Goal: Task Accomplishment & Management: Manage account settings

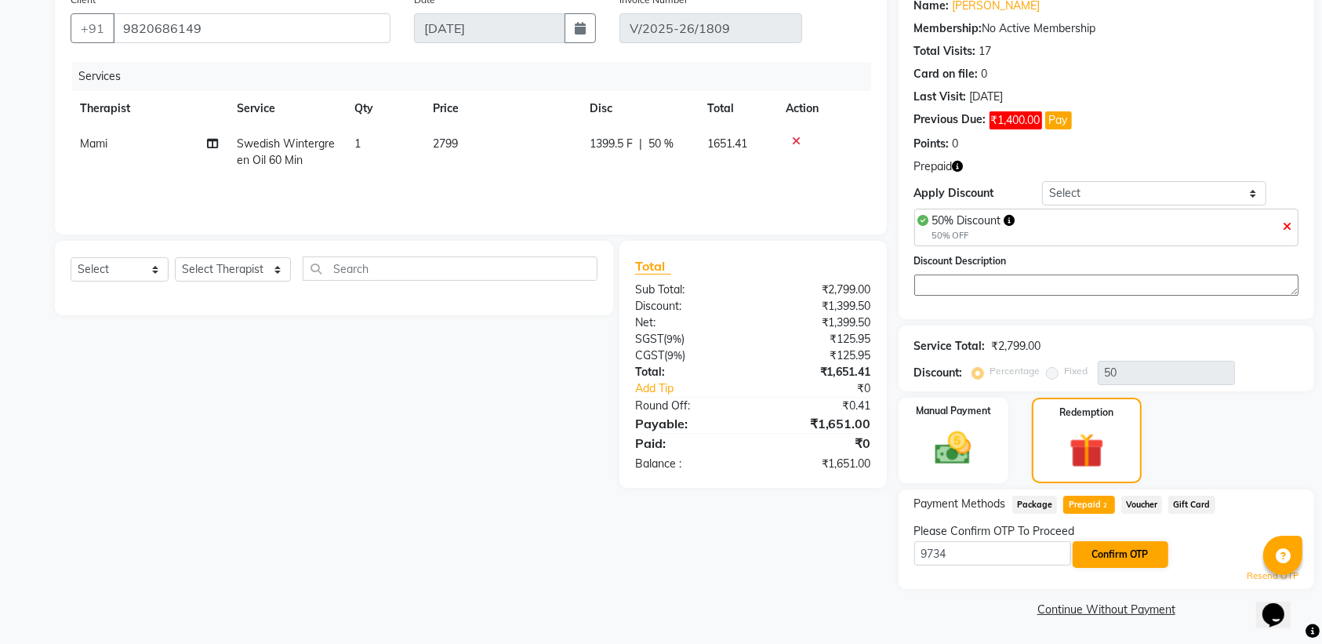
type input "9734"
click at [1146, 558] on button "Confirm OTP" at bounding box center [1121, 554] width 96 height 27
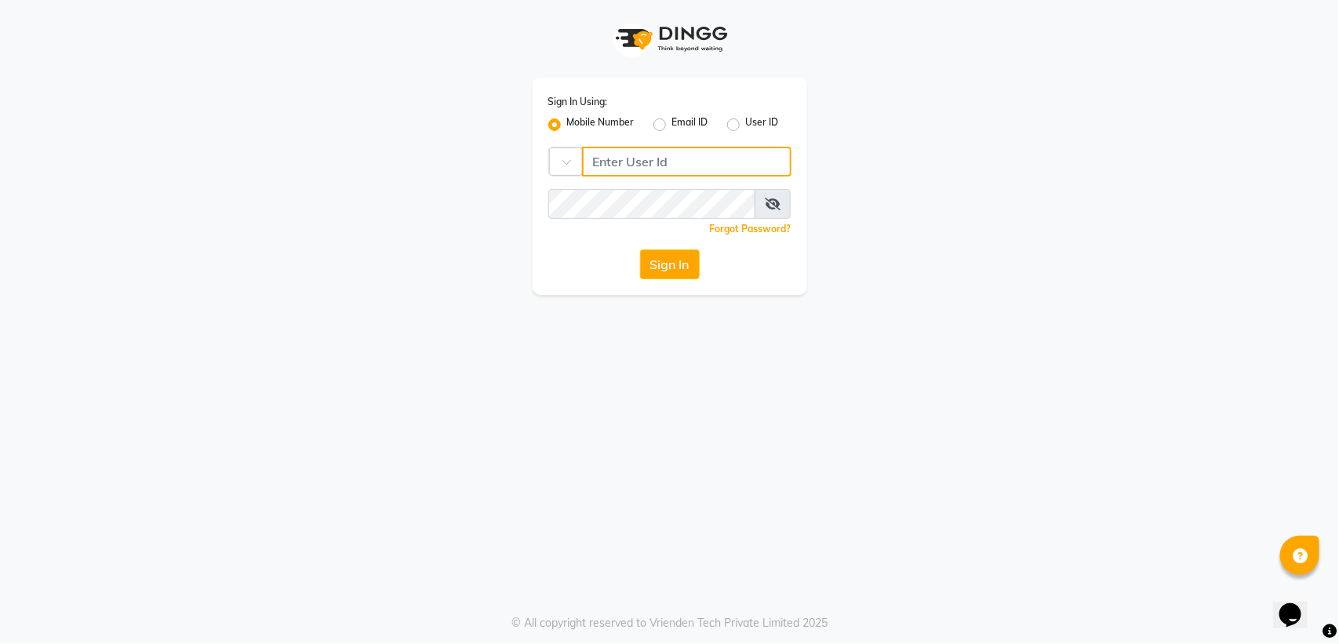
type input "9372641206"
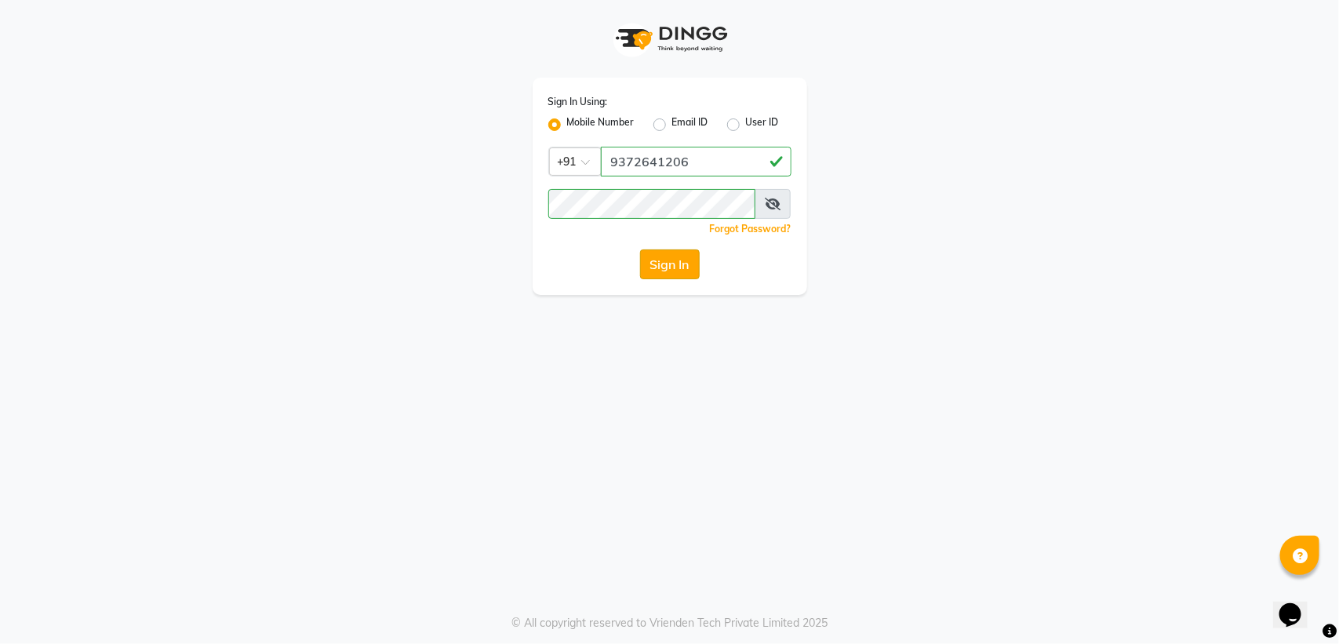
click at [669, 261] on button "Sign In" at bounding box center [670, 264] width 60 height 30
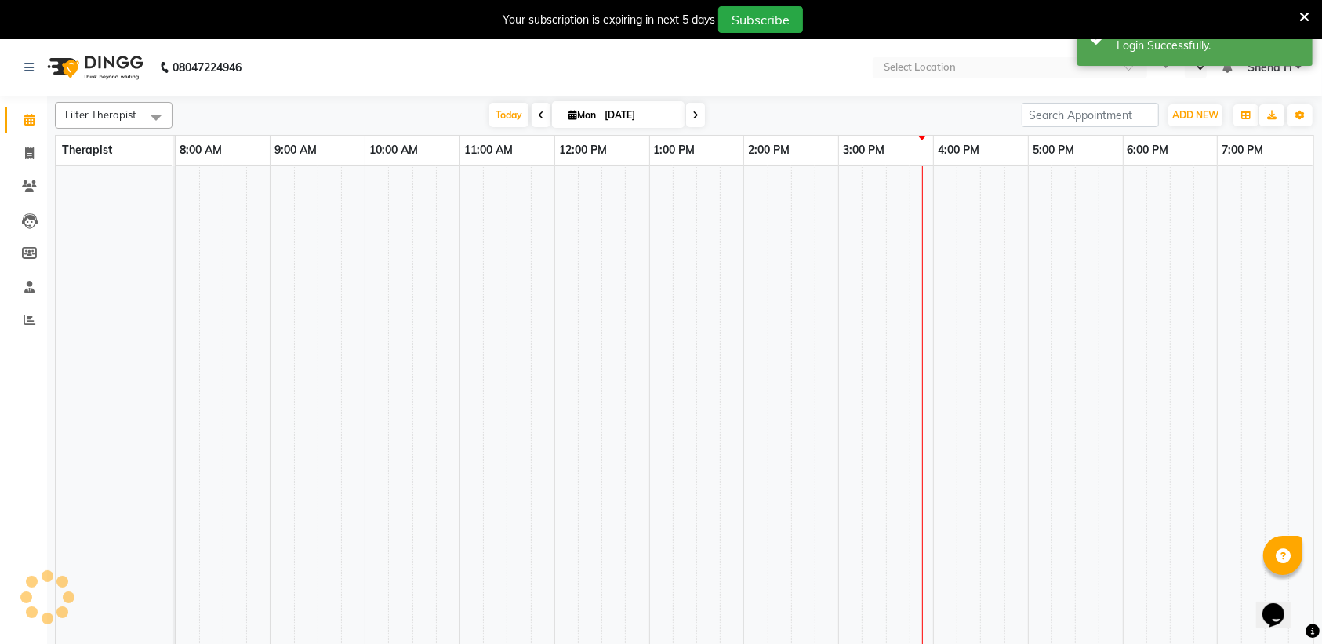
select select "en"
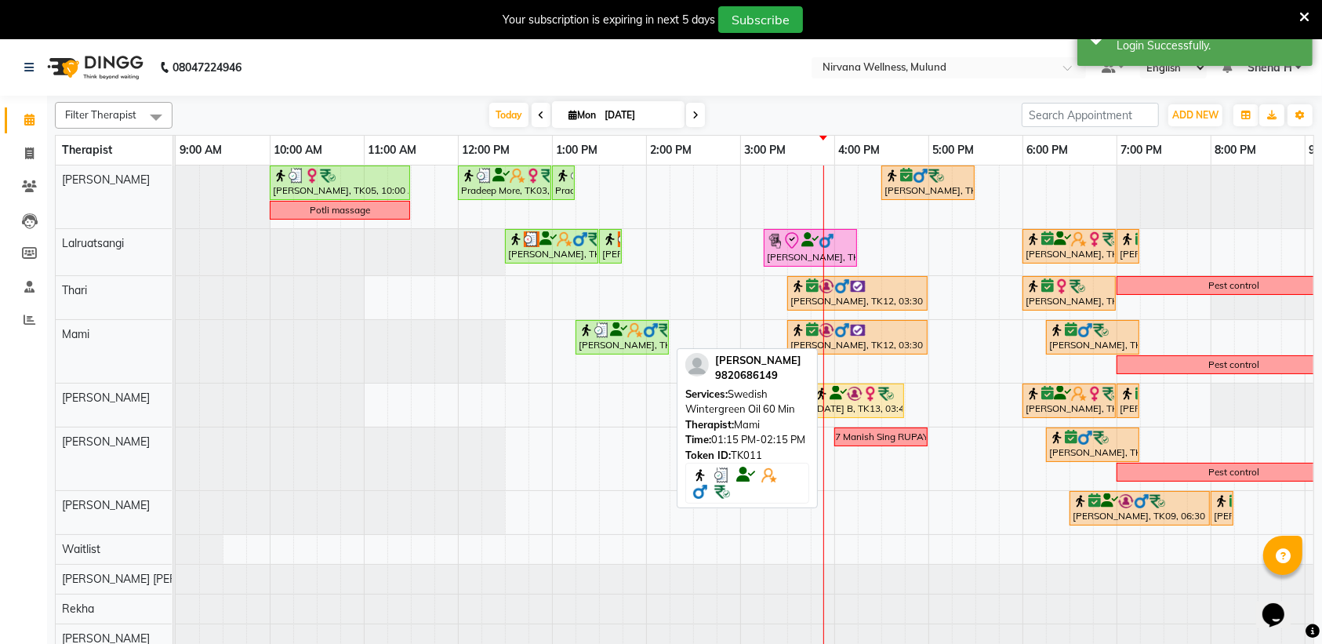
click at [598, 346] on div "[PERSON_NAME], TK11, 01:15 PM-02:15 PM, Swedish Wintergreen Oil 60 Min" at bounding box center [622, 337] width 90 height 30
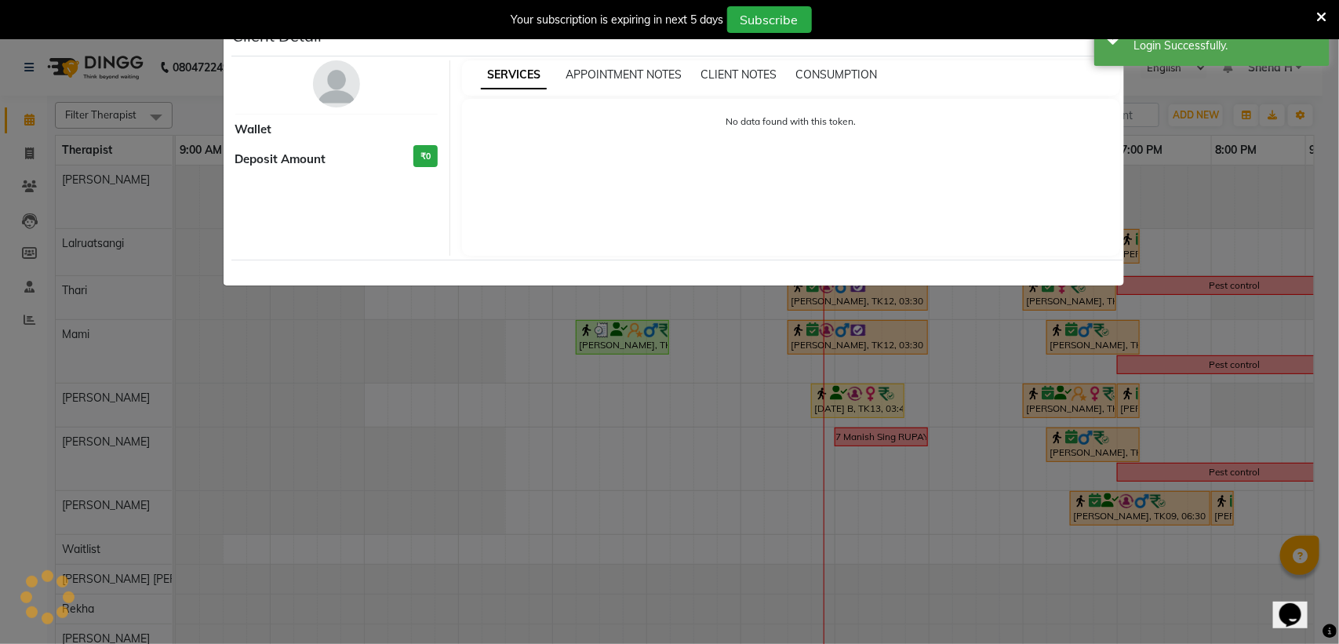
select select "3"
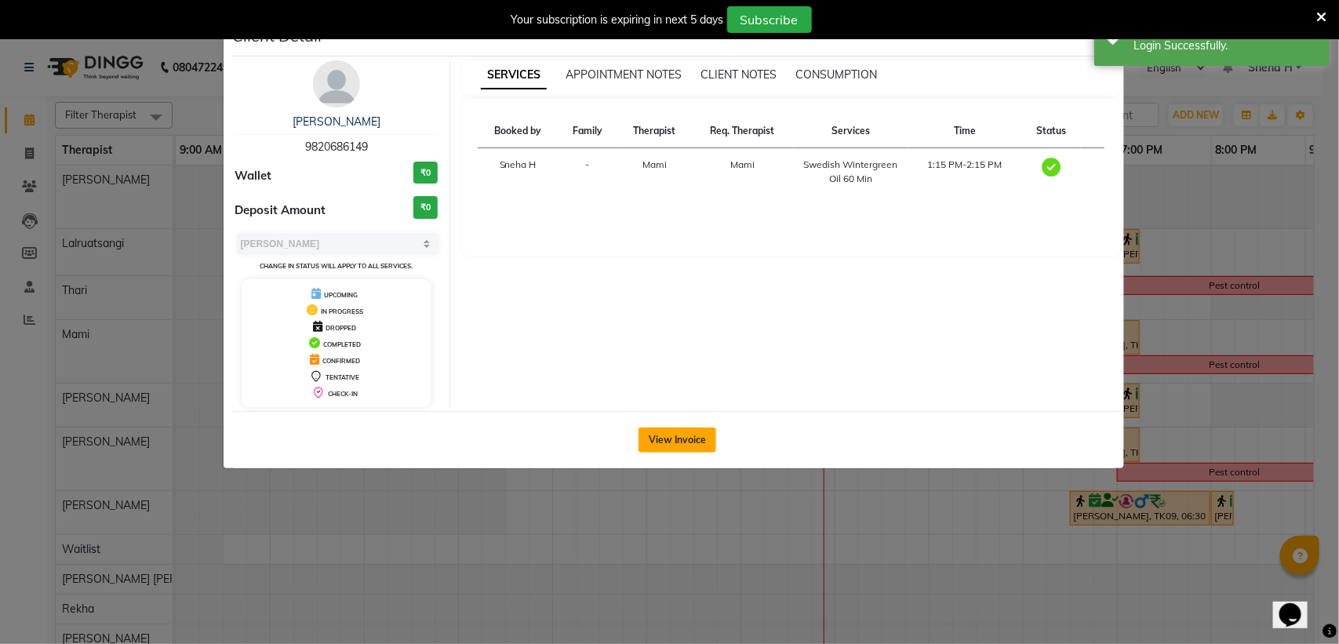
click at [707, 431] on button "View Invoice" at bounding box center [677, 439] width 78 height 25
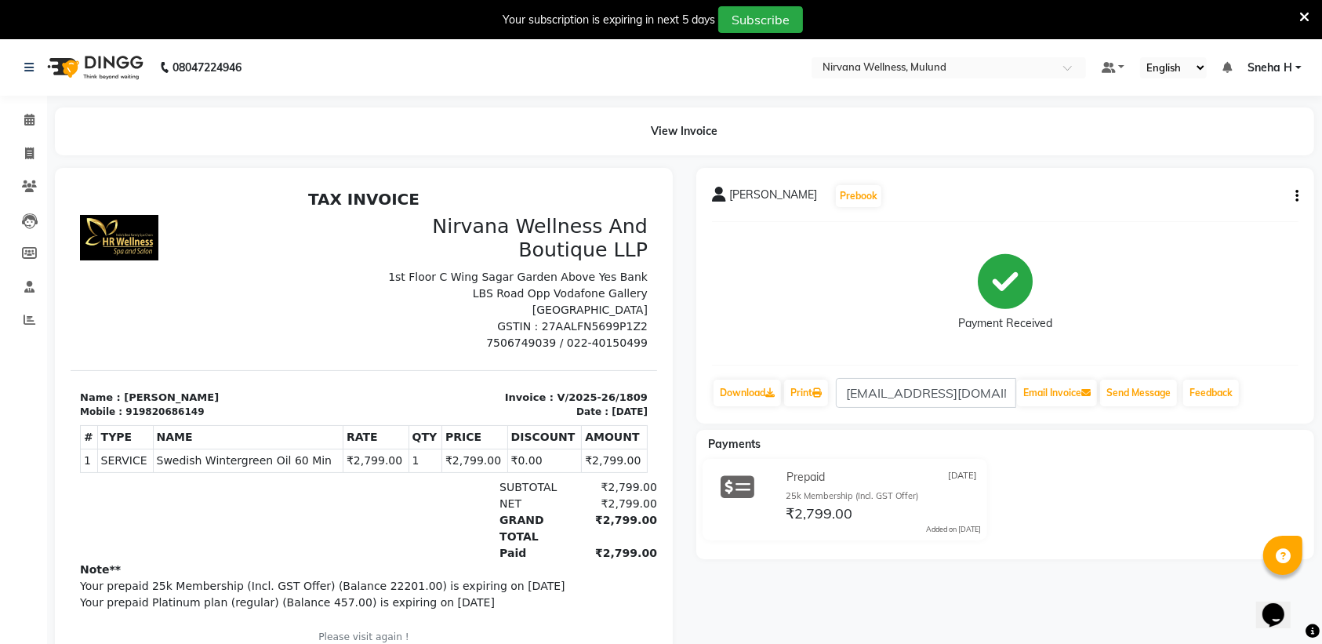
click at [1300, 198] on div "[PERSON_NAME] Prebook Payment Received Download Print [EMAIL_ADDRESS][DOMAIN_NA…" at bounding box center [1005, 296] width 618 height 256
click at [1296, 196] on icon "button" at bounding box center [1297, 196] width 3 height 1
click at [1195, 228] on div "Edit Invoice" at bounding box center [1218, 226] width 107 height 20
select select "service"
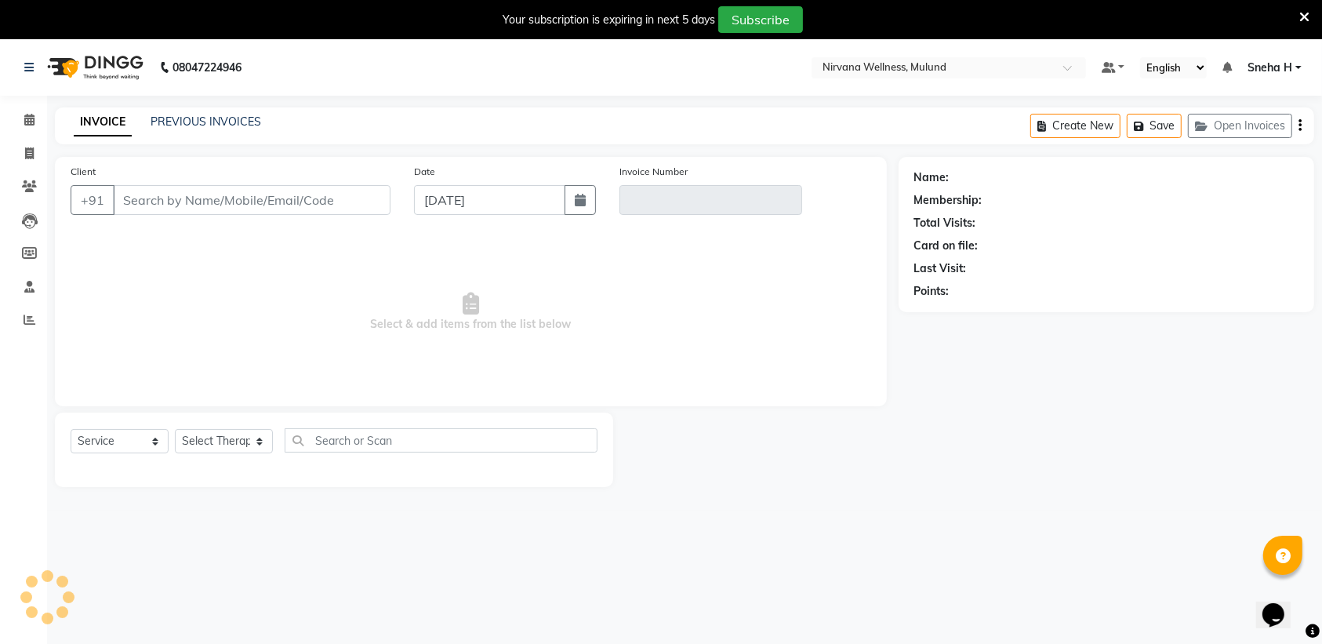
scroll to position [39, 0]
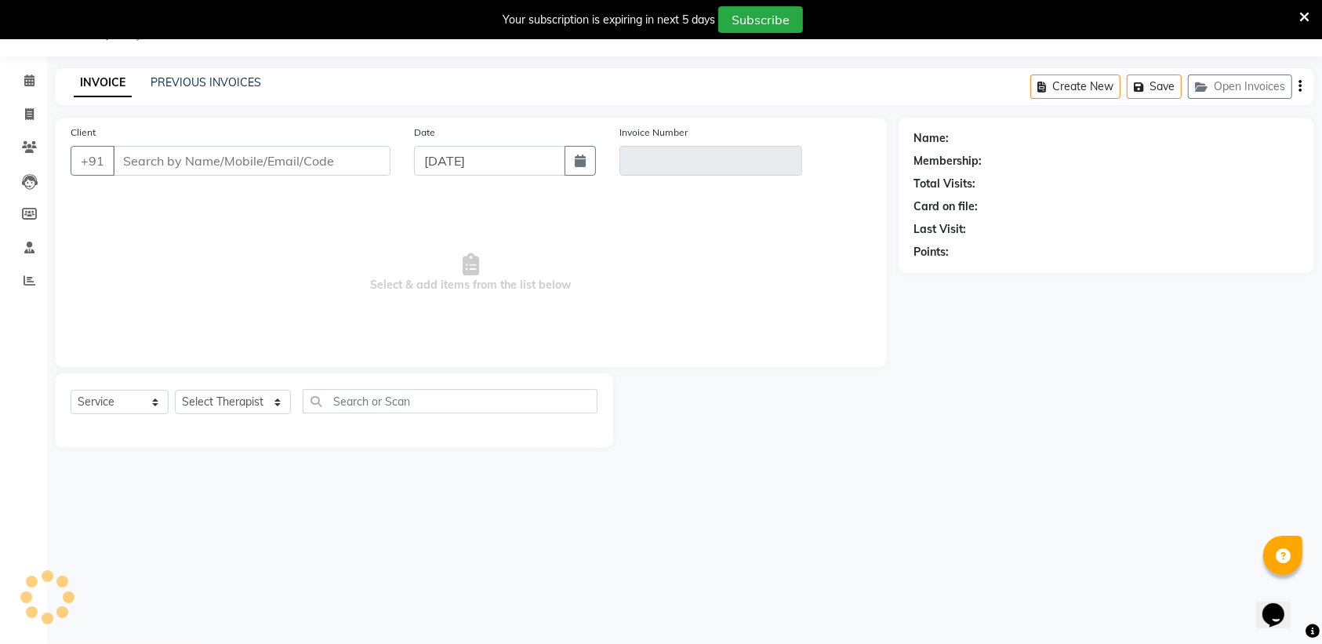
type input "9820686149"
type input "V/2025-26/1809"
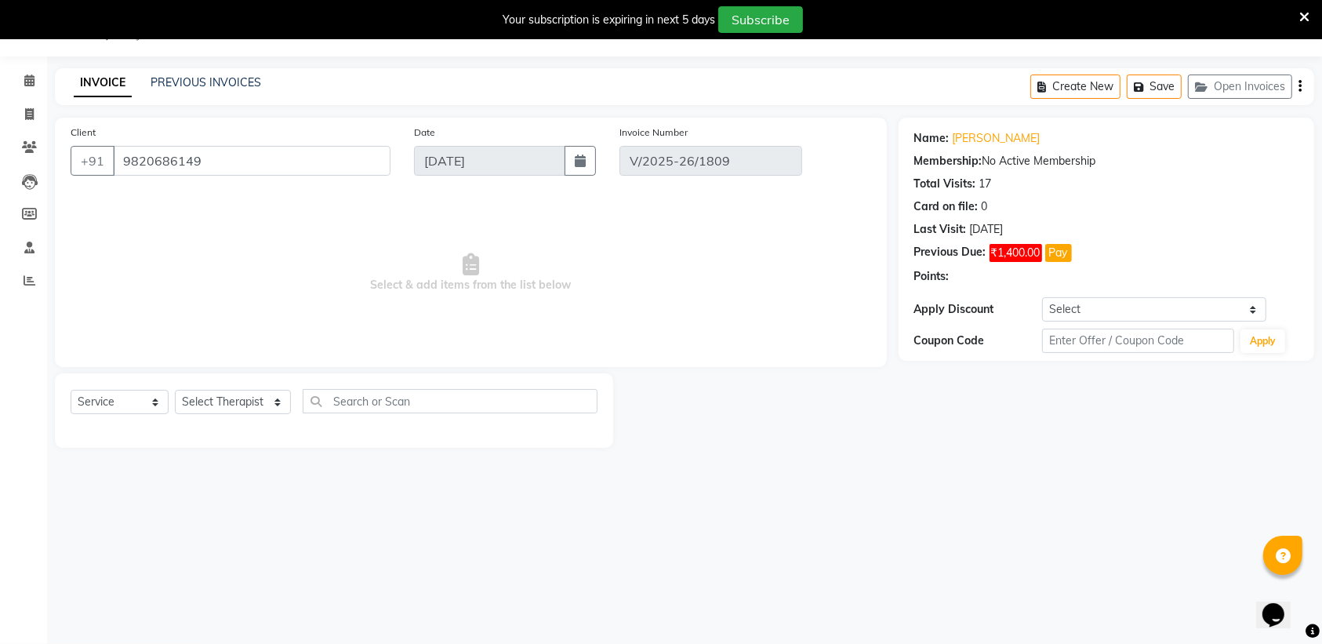
select select "select"
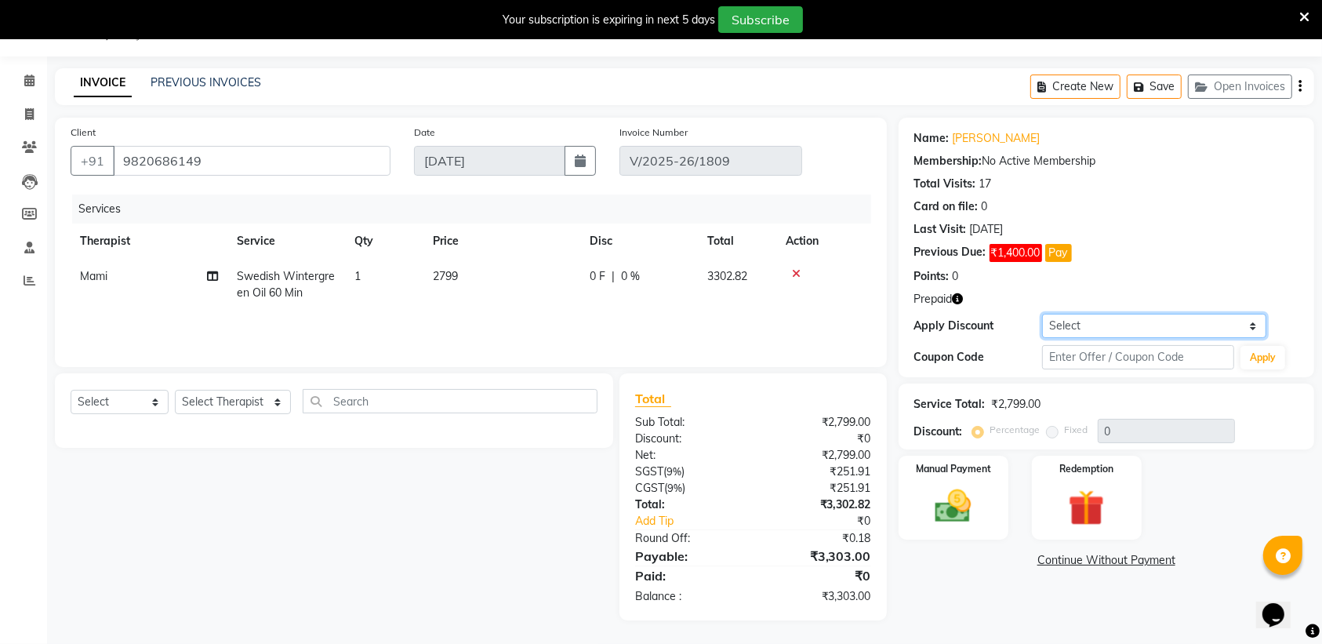
click at [1126, 327] on select "Select Coupon → Rs.300 Discount Coupon → Rs.200 Discount Coupon → Rs.100 Discou…" at bounding box center [1154, 326] width 224 height 24
click at [1150, 268] on div "Points: 0" at bounding box center [1107, 276] width 384 height 16
click at [1110, 367] on input "text" at bounding box center [1138, 357] width 192 height 24
click at [1259, 355] on button "Apply" at bounding box center [1263, 358] width 45 height 24
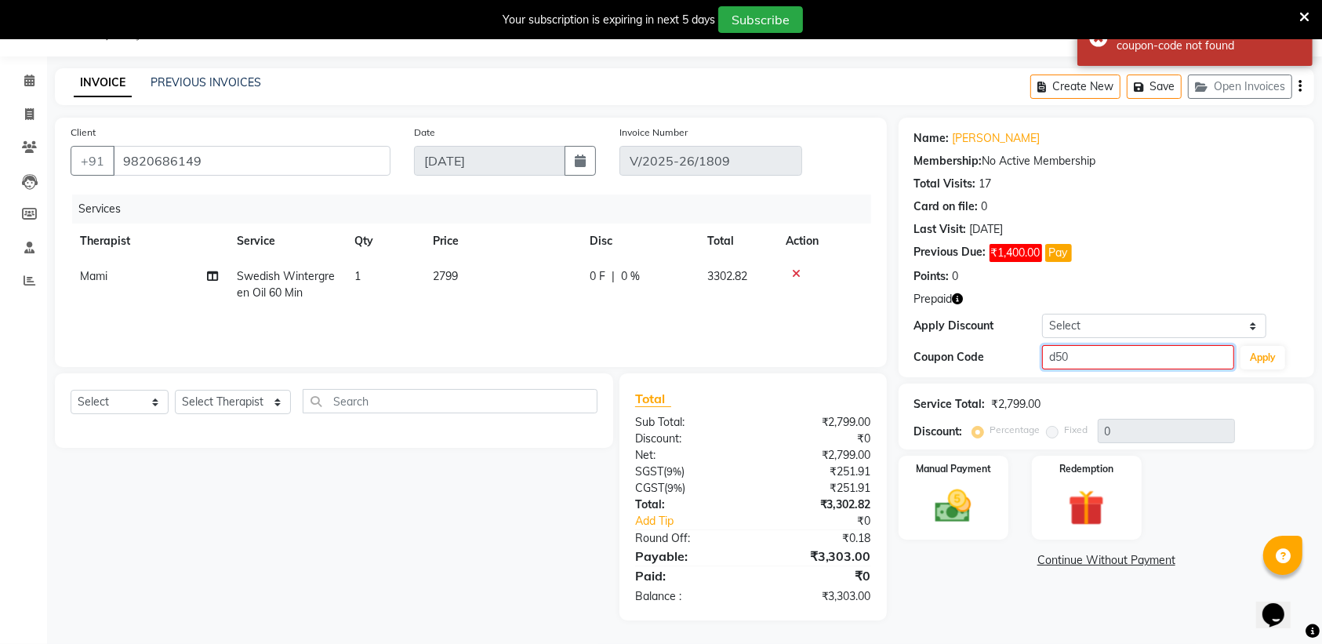
click at [1184, 353] on input "d50" at bounding box center [1138, 357] width 192 height 24
type input "d50%"
click at [1261, 365] on button "Apply" at bounding box center [1263, 358] width 45 height 24
type input "50"
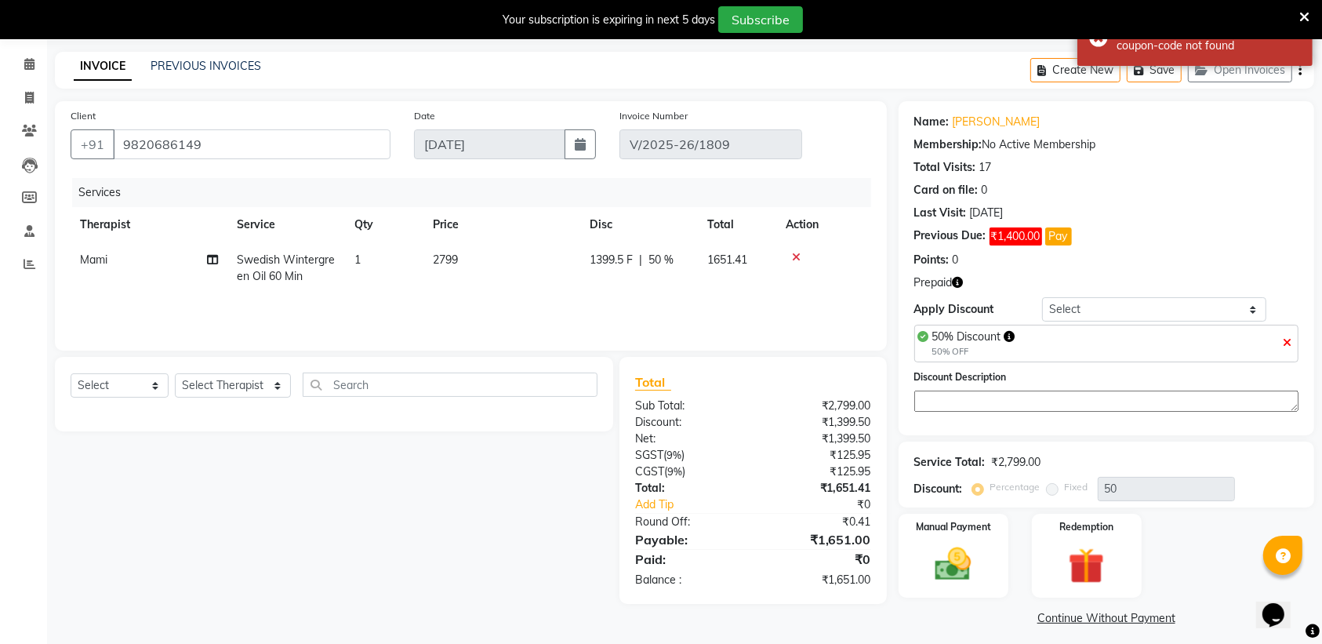
scroll to position [65, 0]
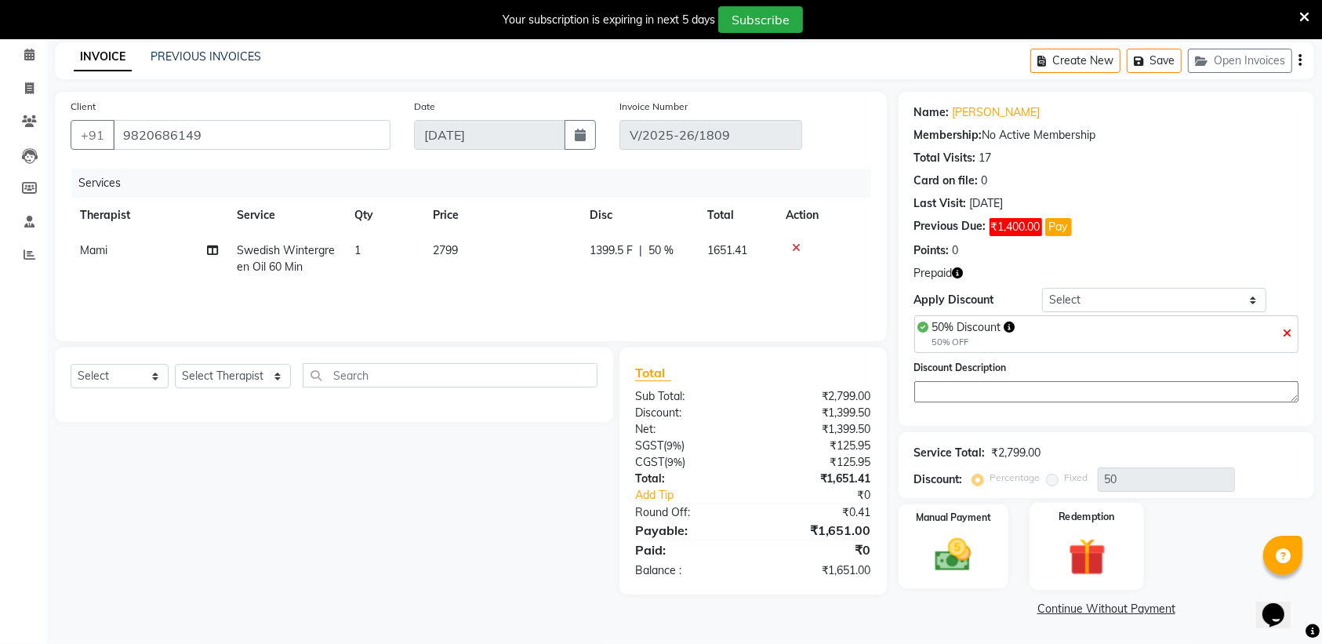
click at [1118, 542] on div "Redemption" at bounding box center [1087, 547] width 115 height 88
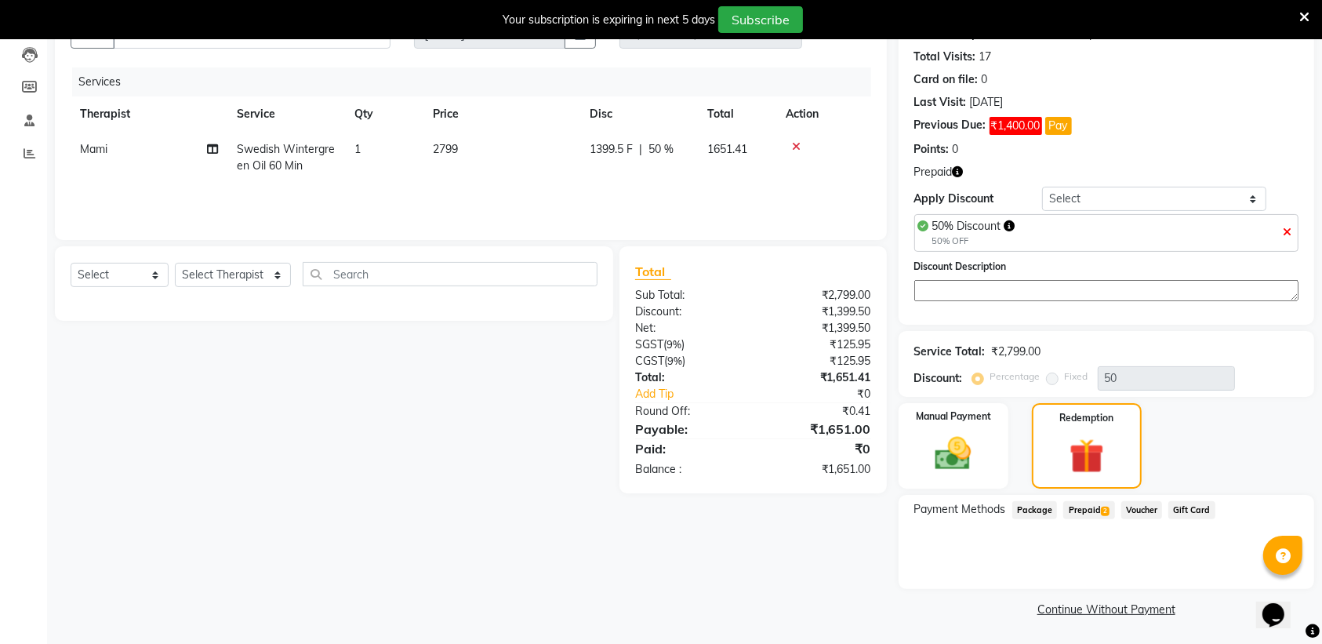
click at [1104, 511] on span "2" at bounding box center [1105, 511] width 9 height 9
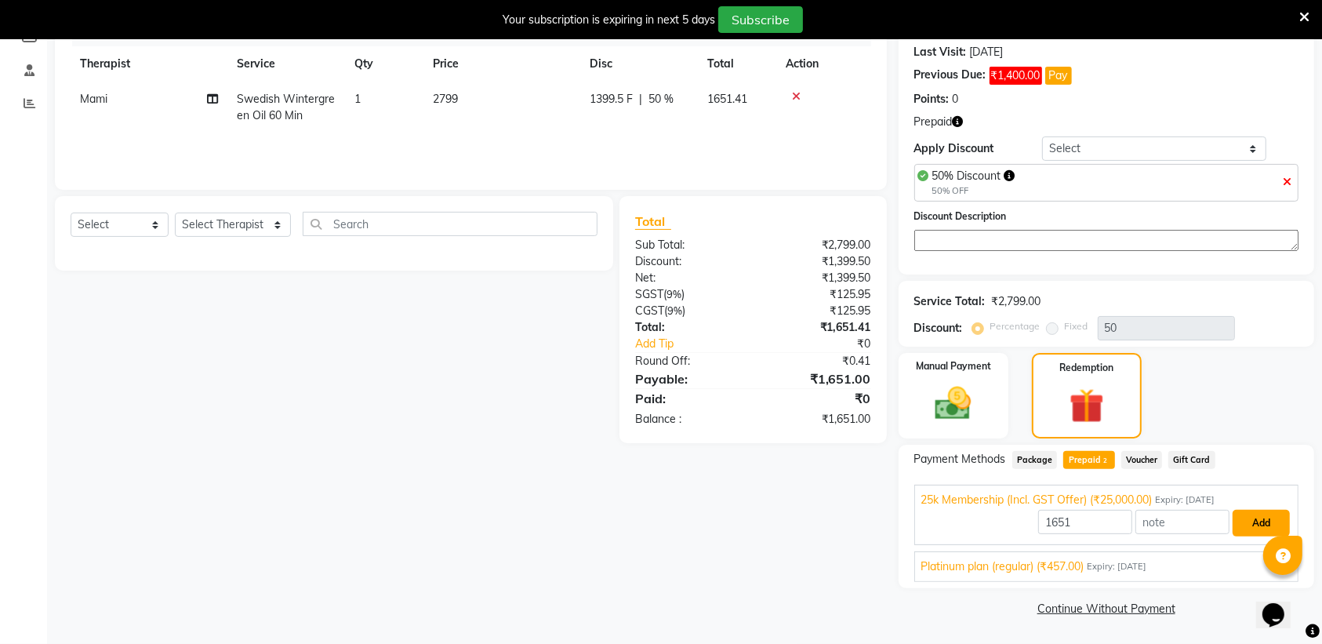
click at [1252, 522] on button "Add" at bounding box center [1261, 523] width 57 height 27
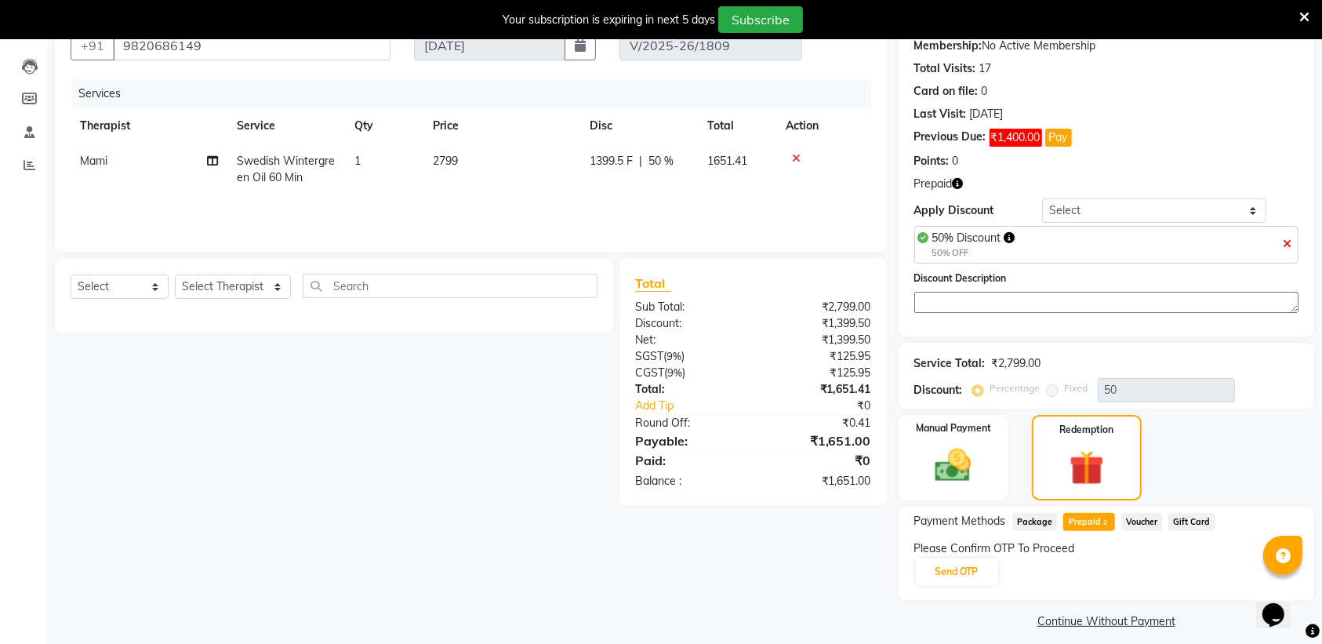
scroll to position [166, 0]
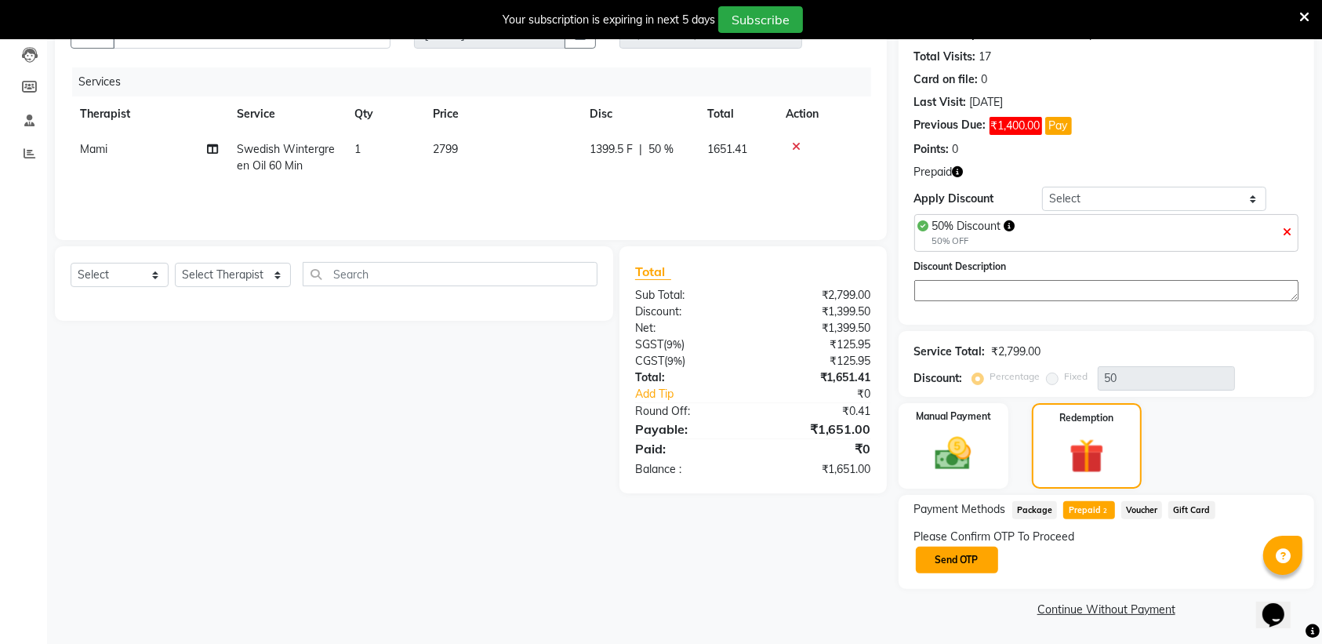
click at [973, 558] on button "Send OTP" at bounding box center [957, 560] width 82 height 27
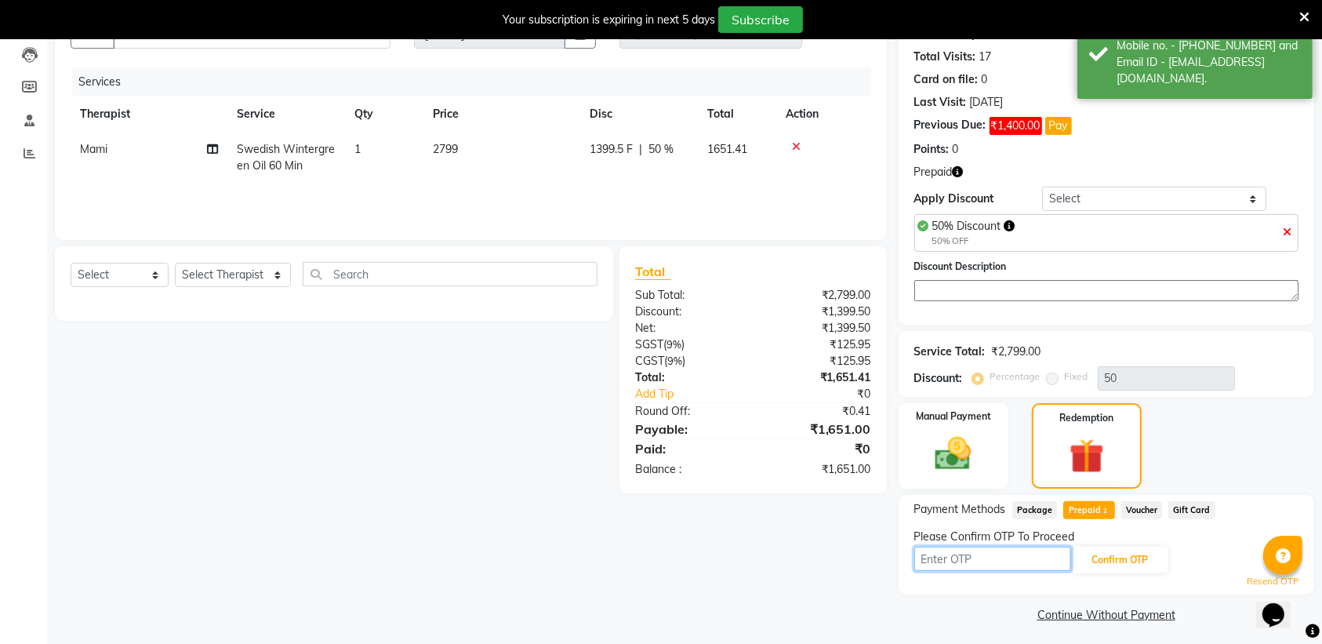
click at [965, 563] on input "text" at bounding box center [993, 559] width 157 height 24
type input "9742"
click at [1123, 547] on button "Confirm OTP" at bounding box center [1121, 560] width 96 height 27
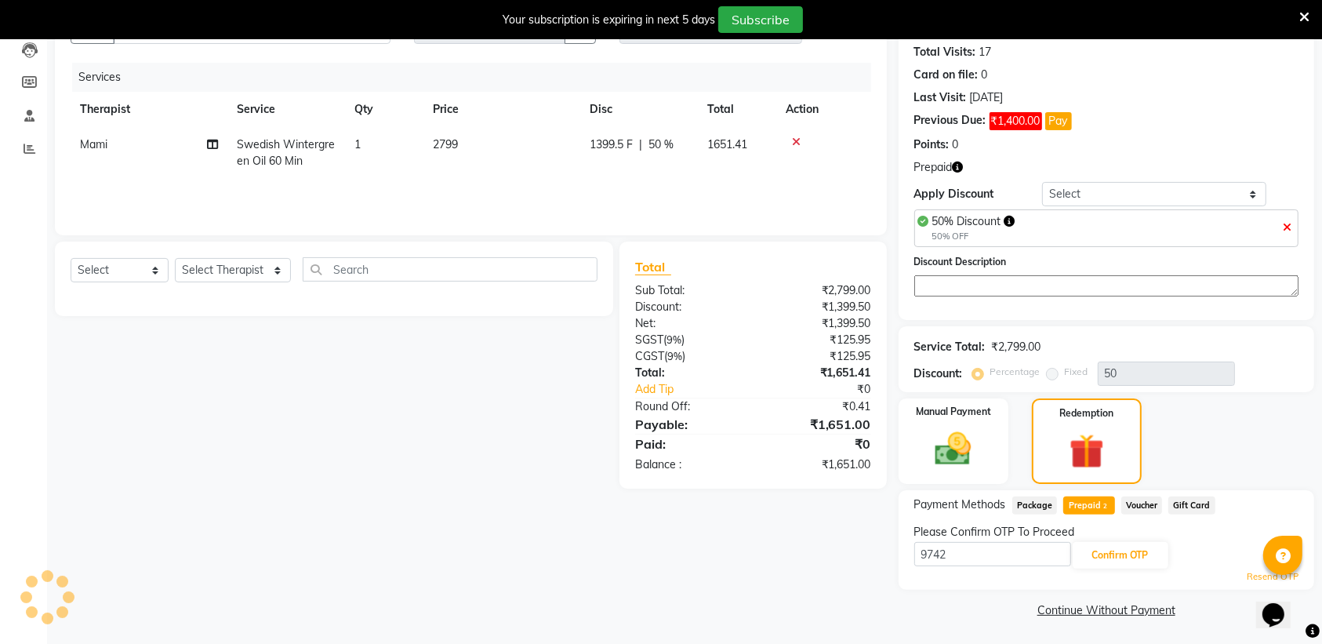
scroll to position [115, 0]
